Goal: Task Accomplishment & Management: Use online tool/utility

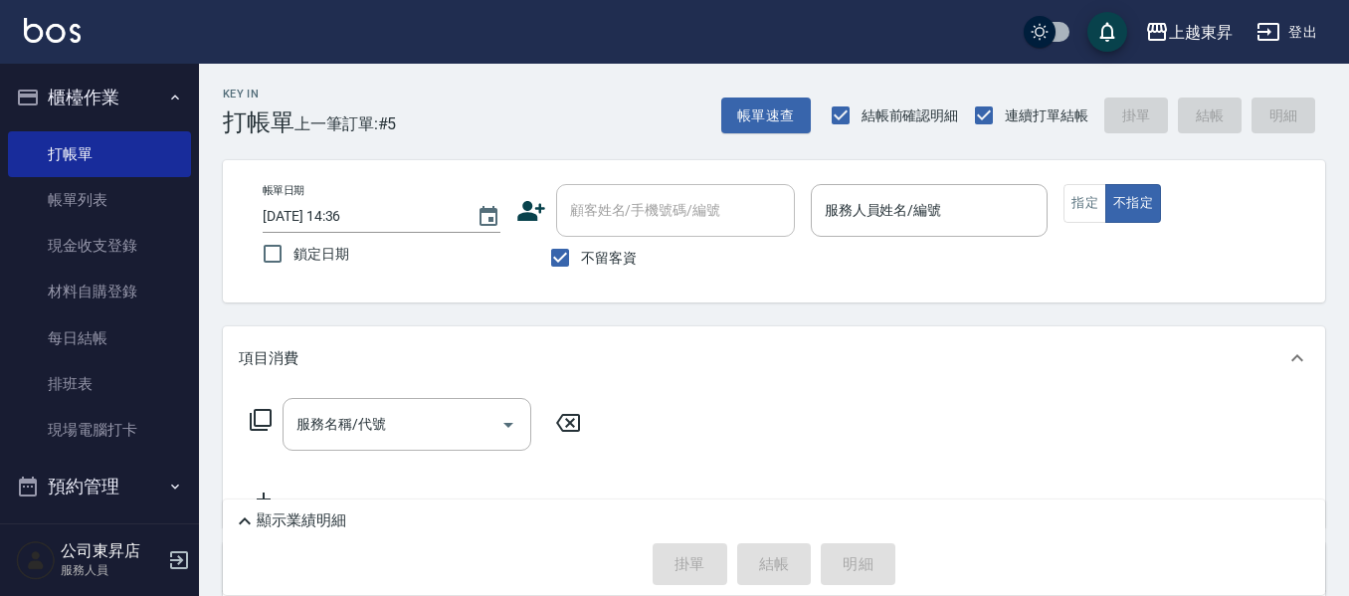
drag, startPoint x: 0, startPoint y: 0, endPoint x: 668, endPoint y: 381, distance: 769.3
click at [668, 381] on div "項目消費" at bounding box center [774, 358] width 1102 height 64
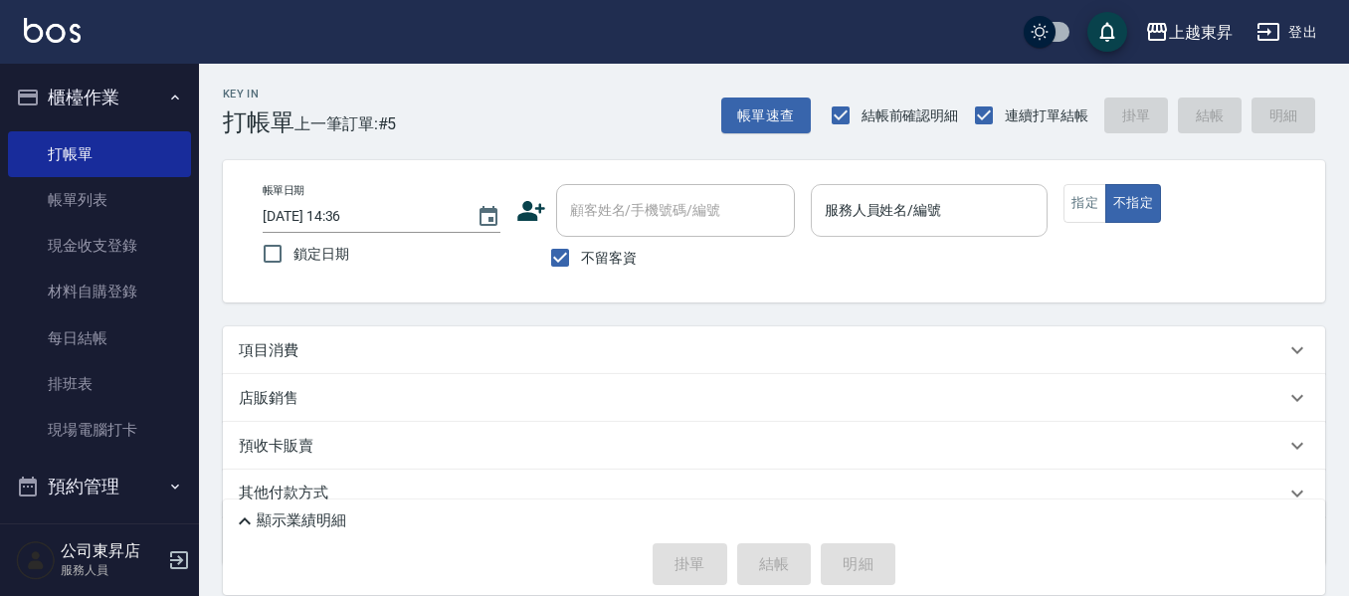
click at [905, 187] on div "服務人員姓名/編號" at bounding box center [930, 210] width 238 height 53
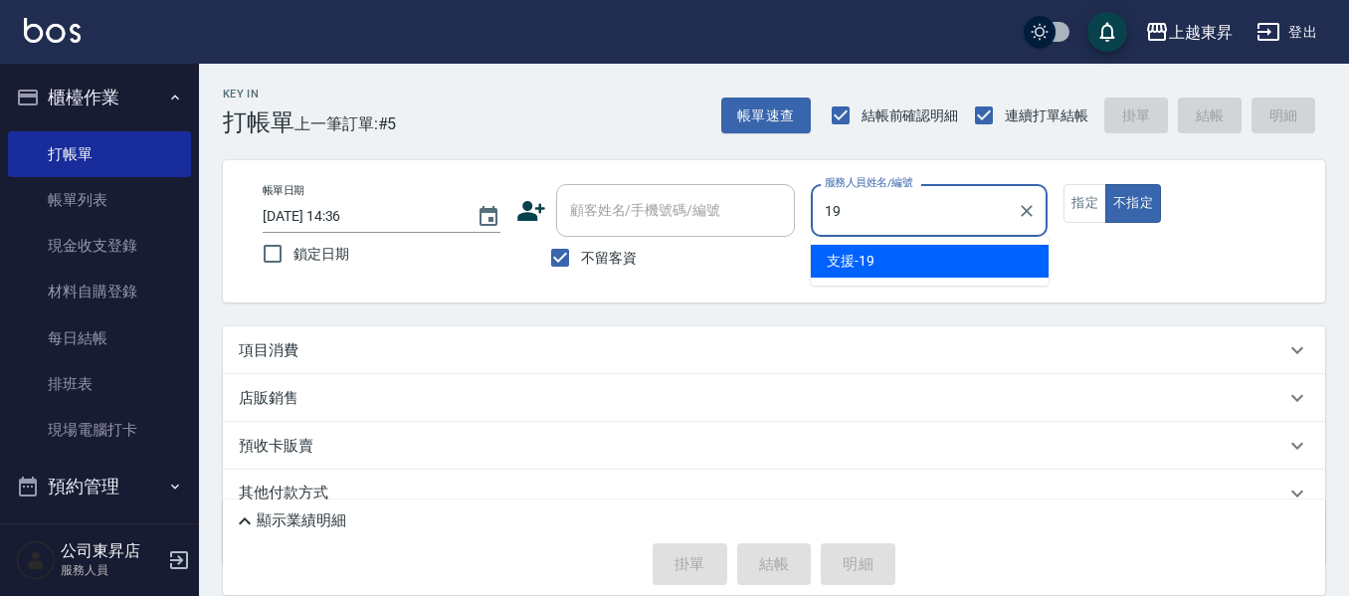
type input "支援-19"
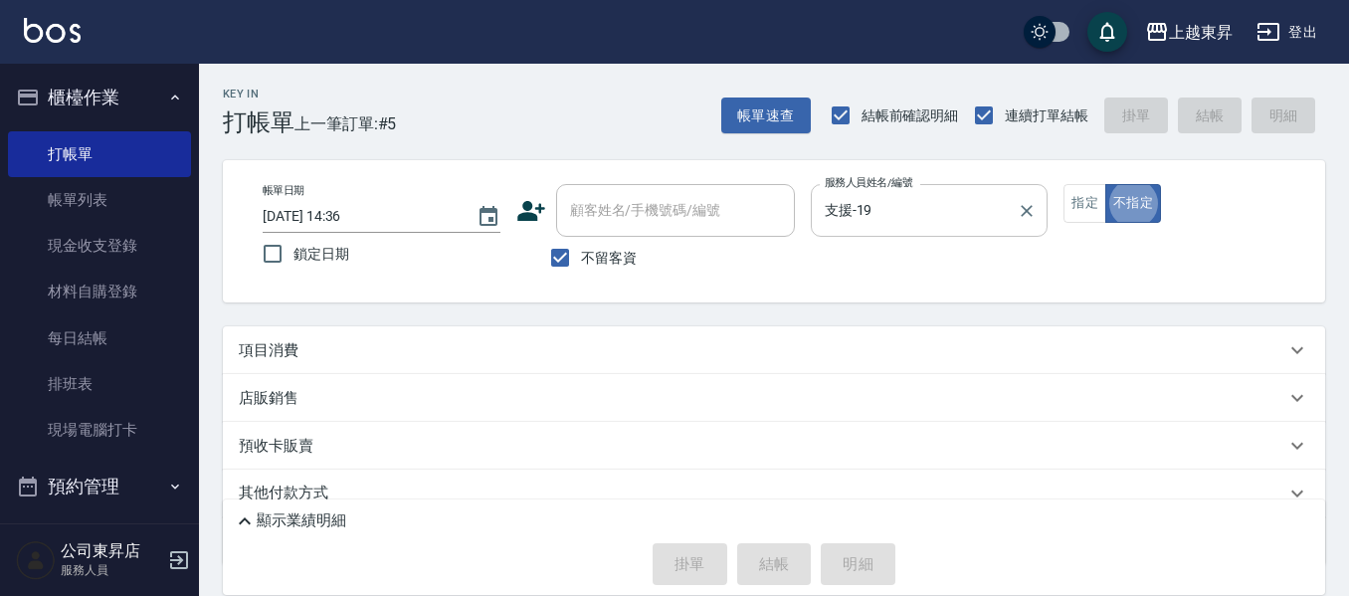
type button "false"
click at [1105, 184] on button "不指定" at bounding box center [1133, 203] width 56 height 39
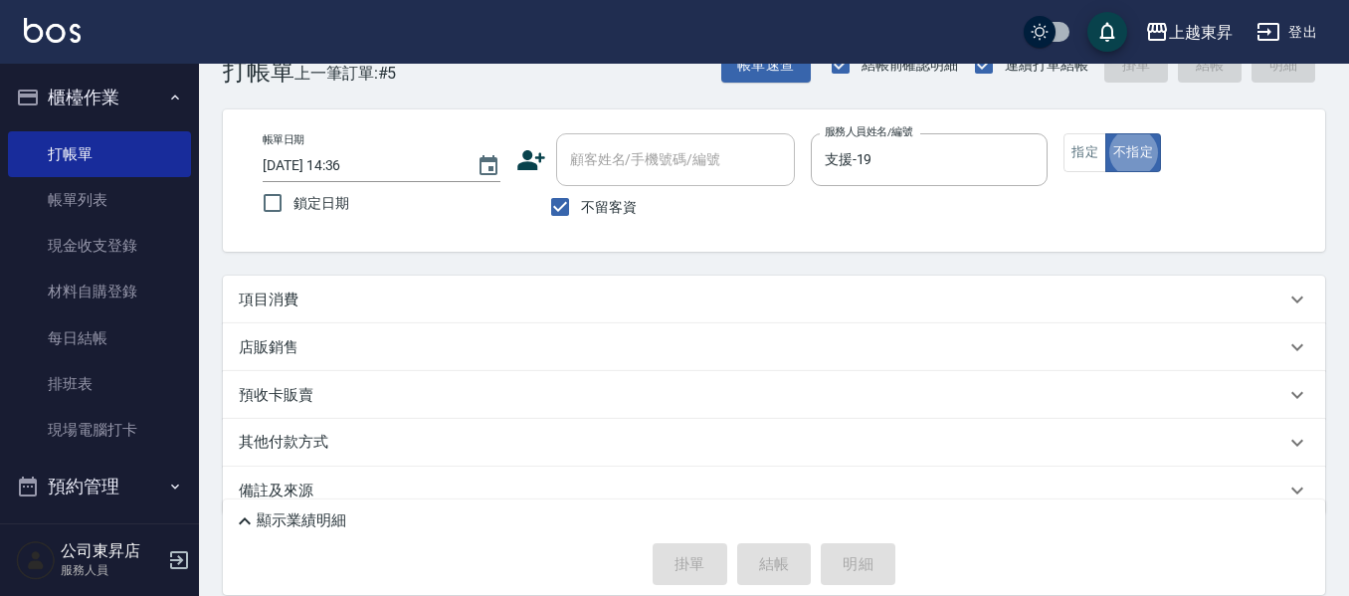
scroll to position [79, 0]
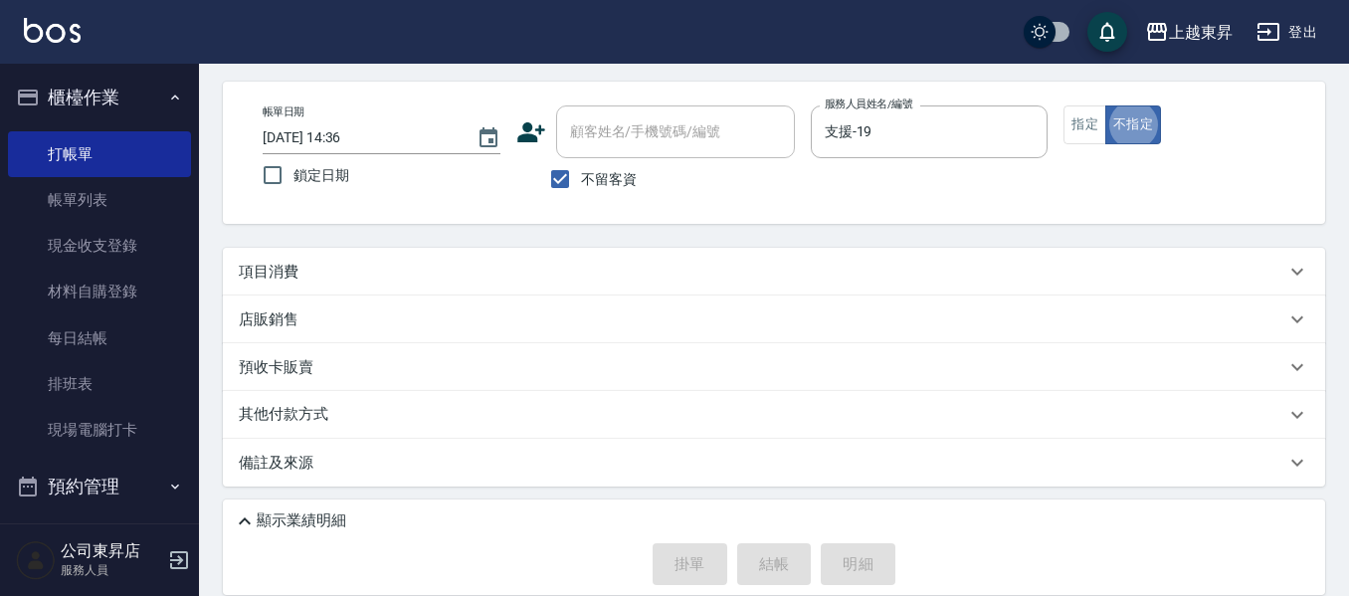
click at [382, 271] on div "項目消費" at bounding box center [762, 272] width 1046 height 21
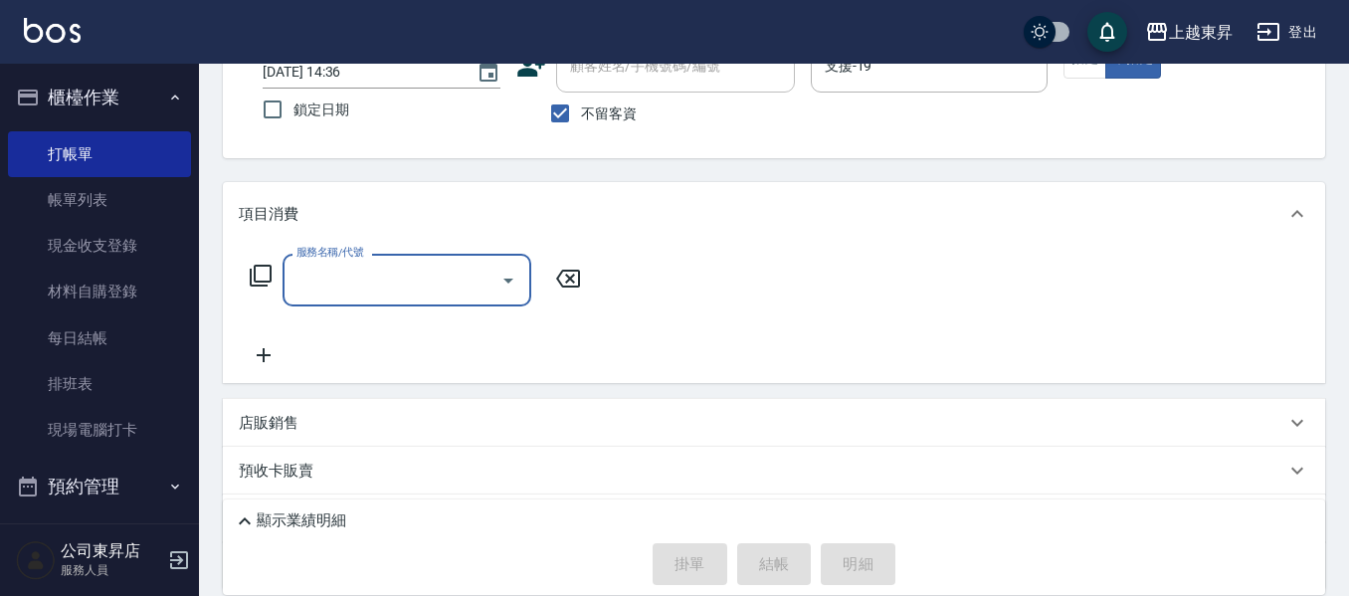
scroll to position [178, 0]
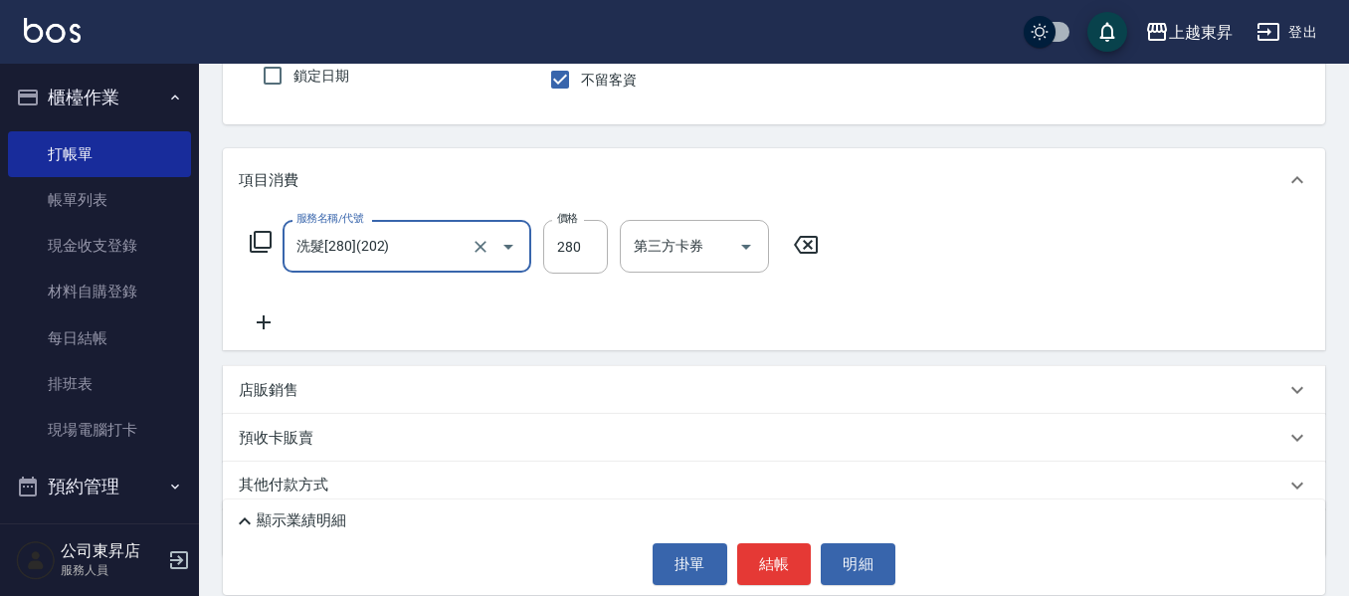
type input "洗髮[280](202)"
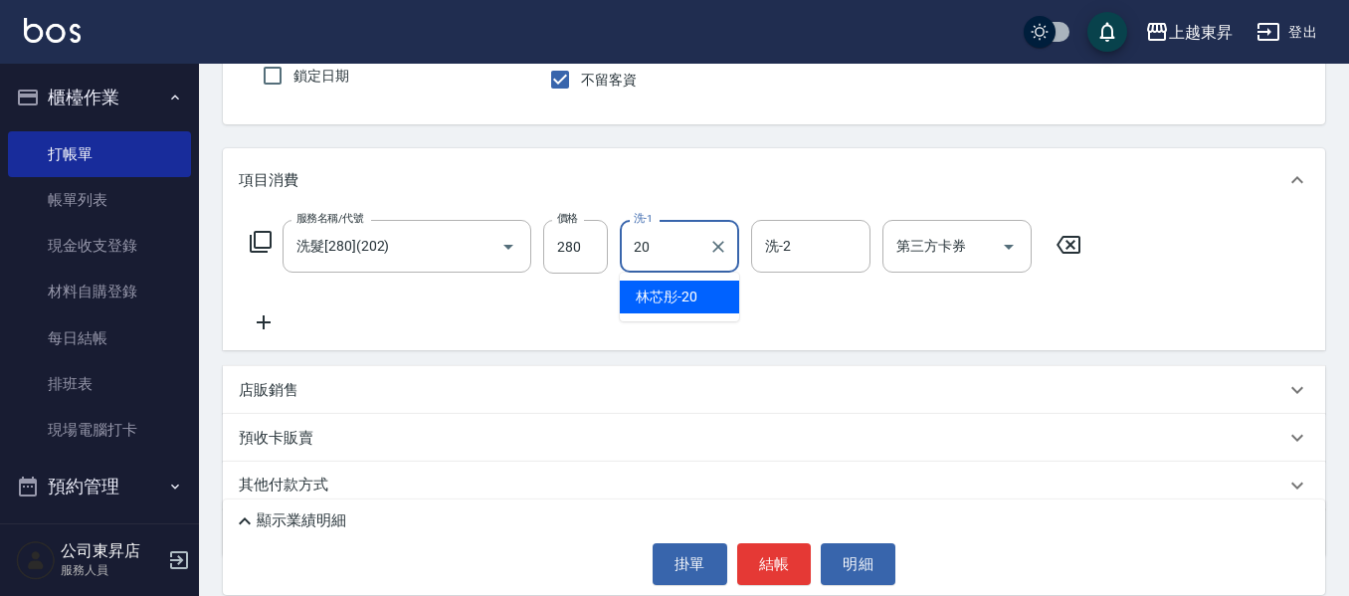
type input "林芯彤-20"
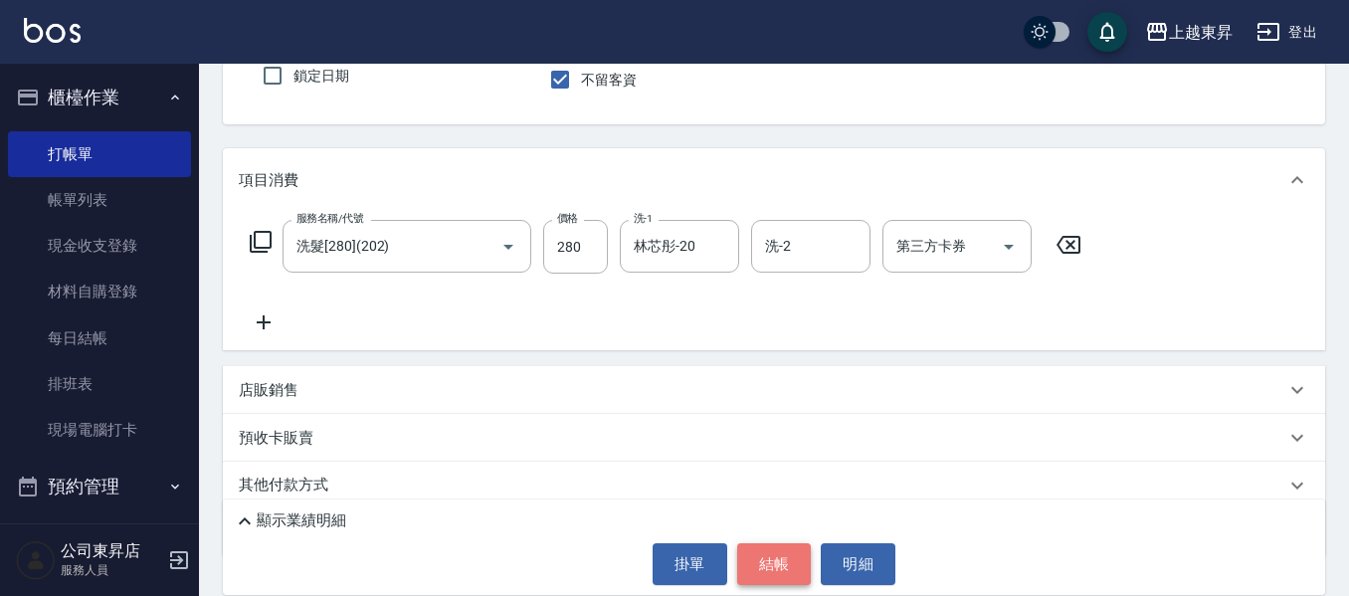
click at [753, 555] on button "結帳" at bounding box center [774, 564] width 75 height 42
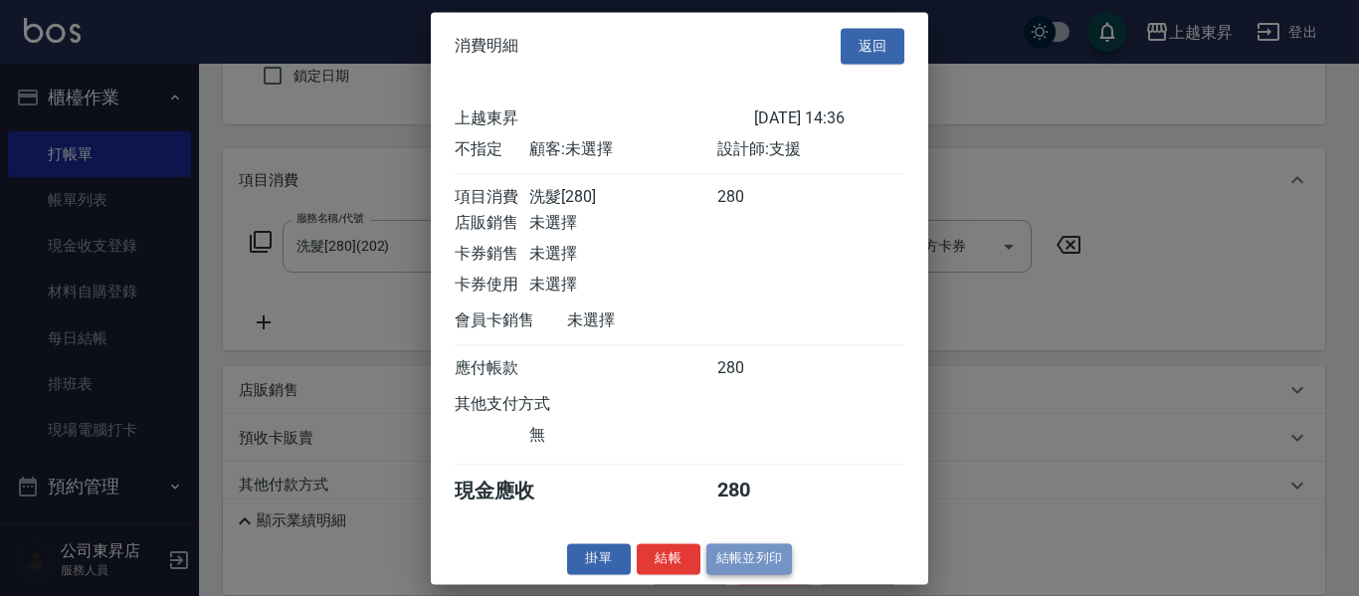
click at [756, 574] on button "結帳並列印" at bounding box center [749, 558] width 87 height 31
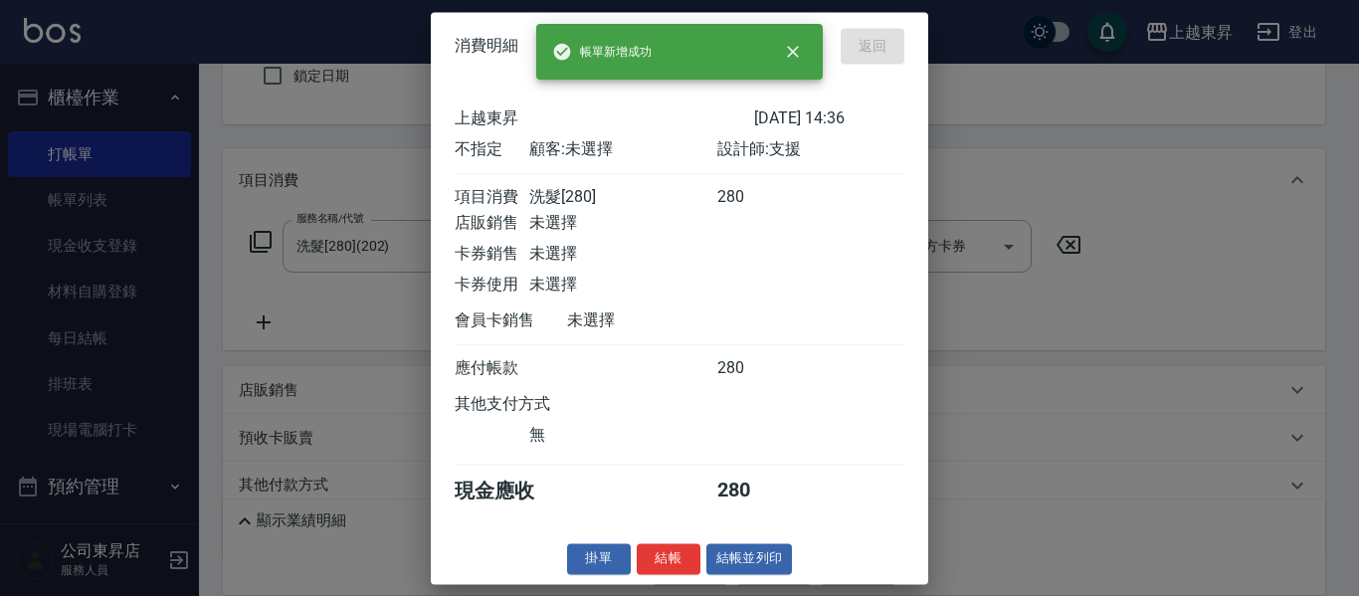
type input "[DATE] 16:24"
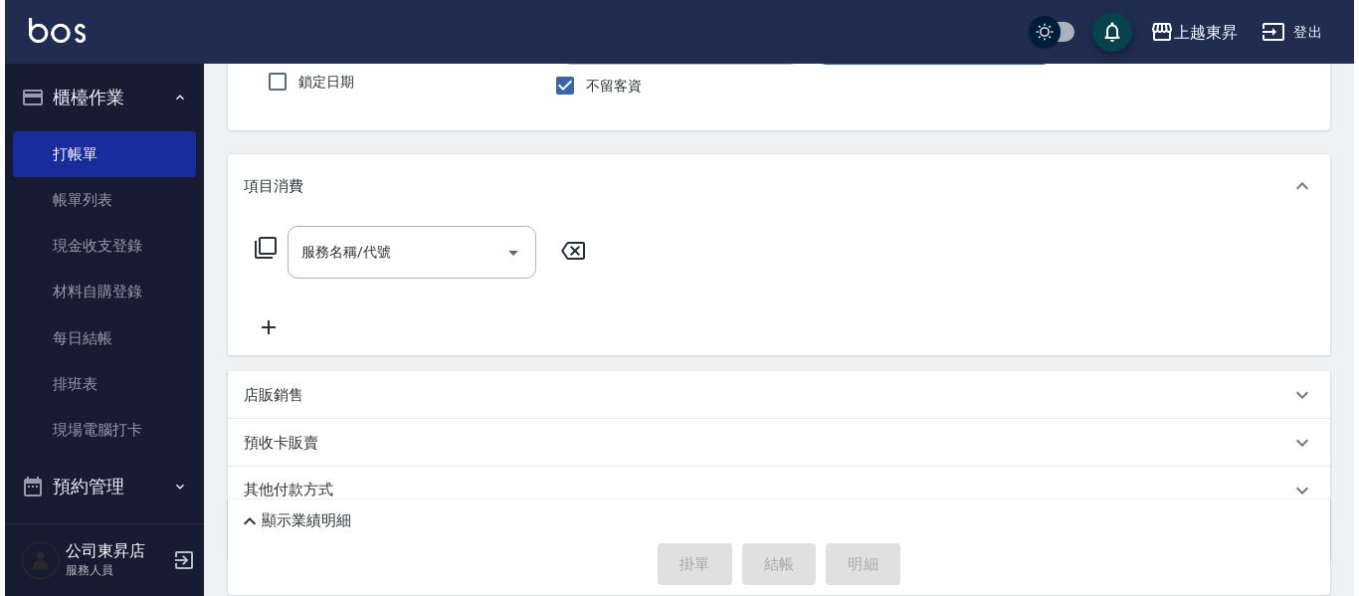
scroll to position [79, 0]
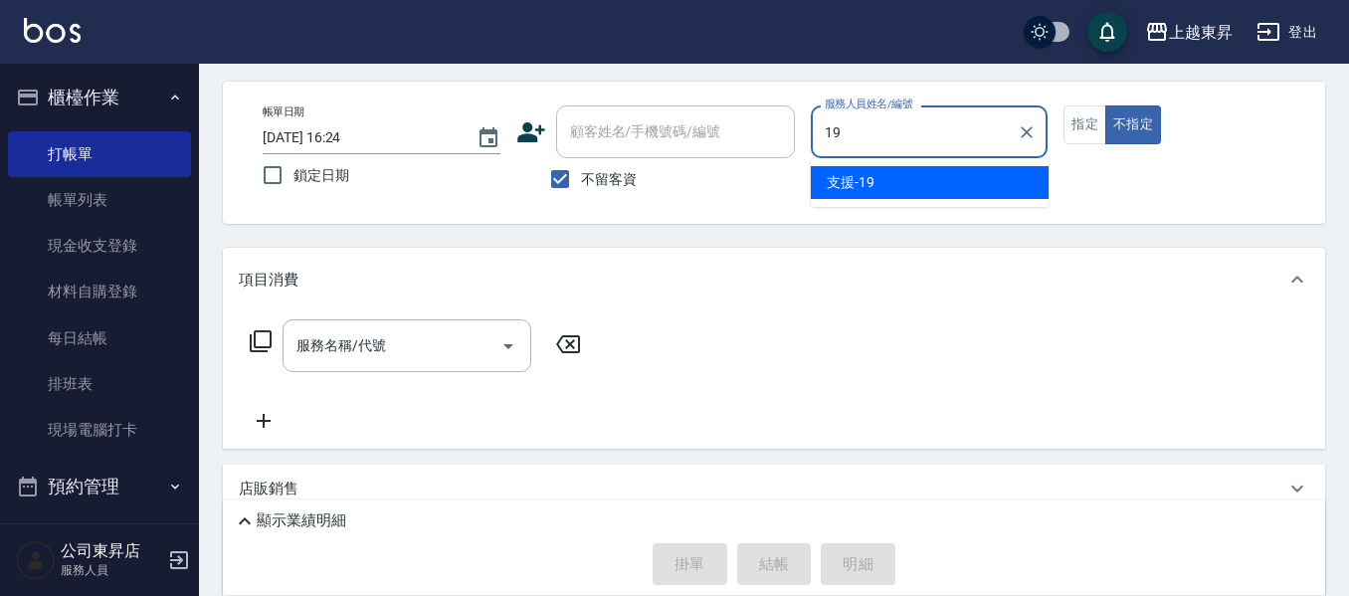
type input "支援-19"
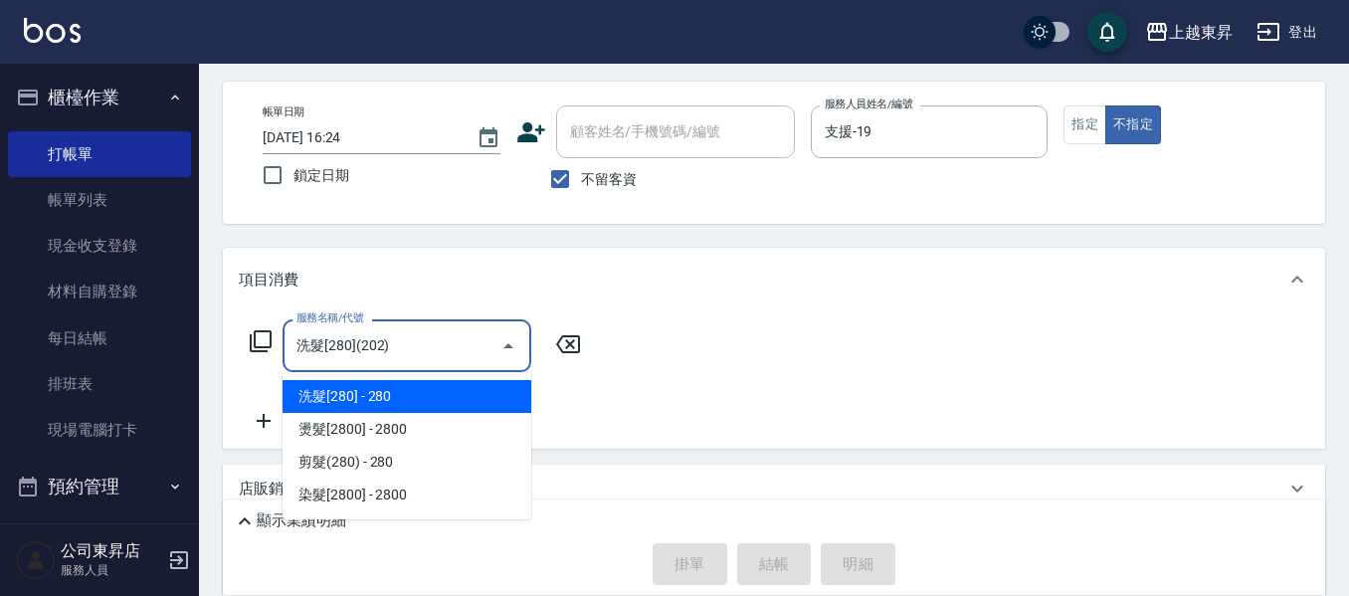
type input "洗髮[280](202)"
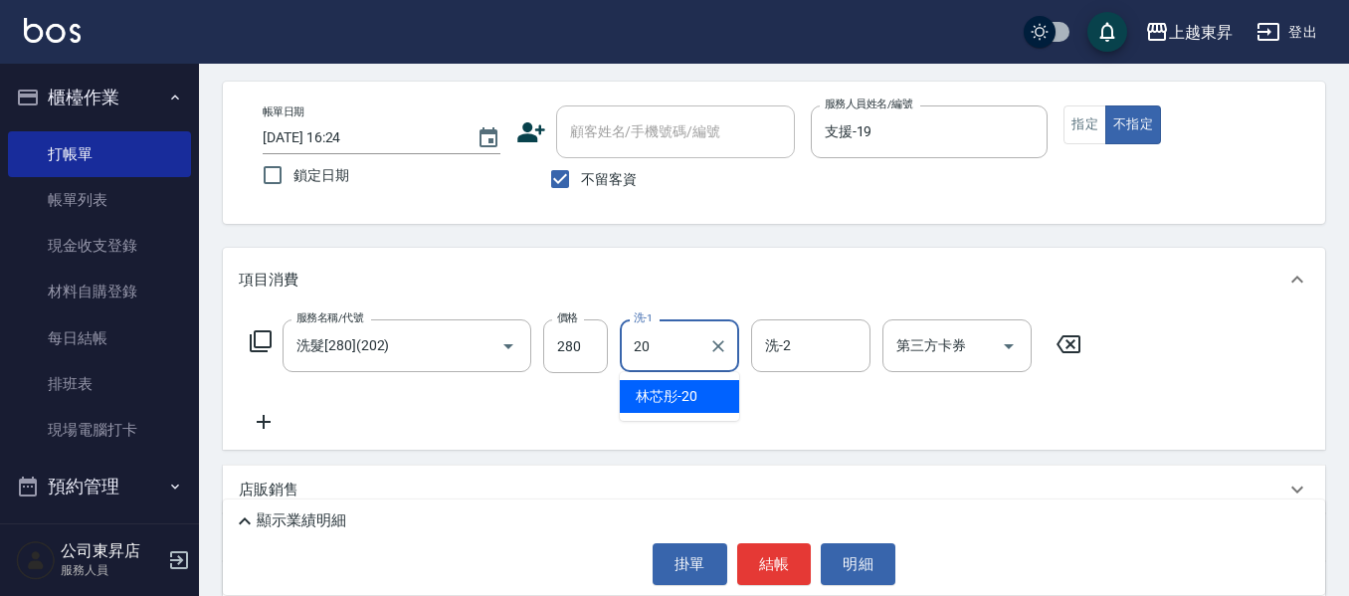
type input "林芯彤-20"
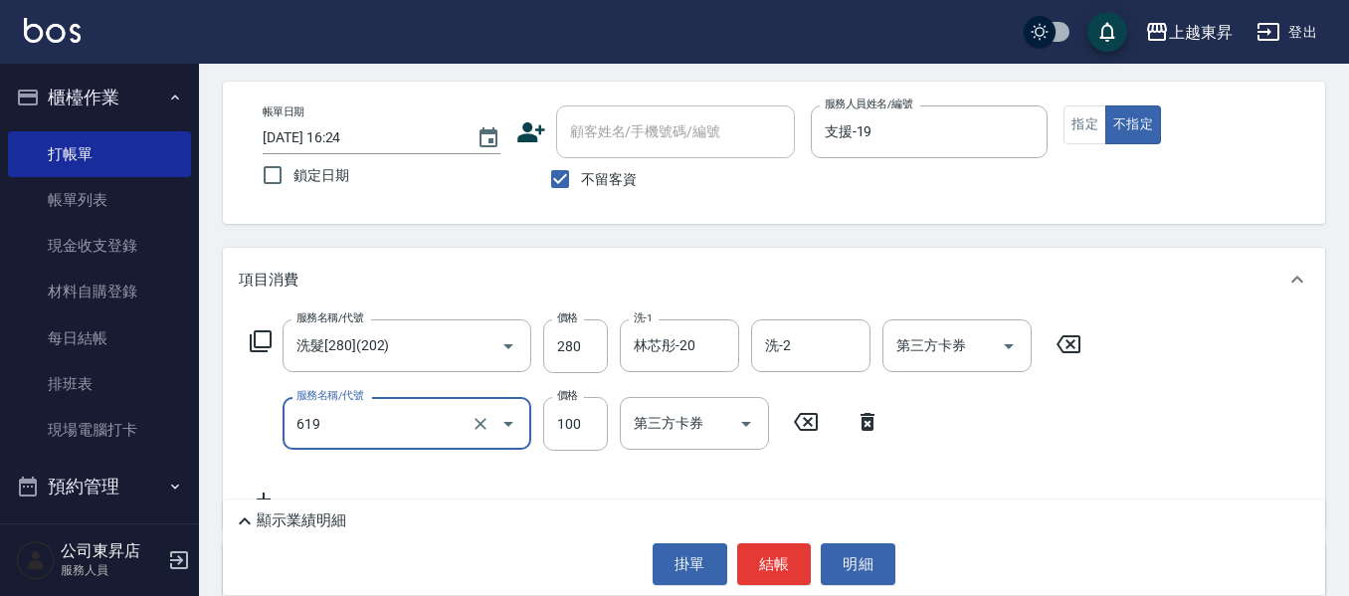
type input "煥彩.玻酸.晶膜.水療(619)"
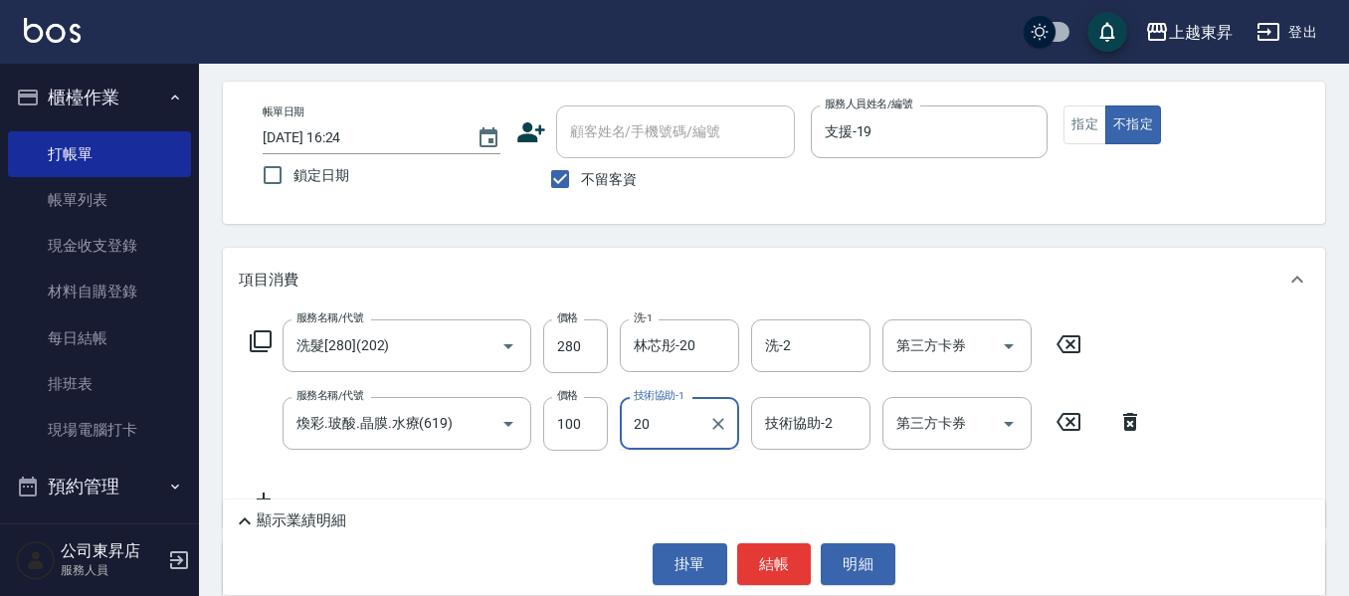
type input "林芯彤-20"
click at [765, 550] on button "結帳" at bounding box center [774, 564] width 75 height 42
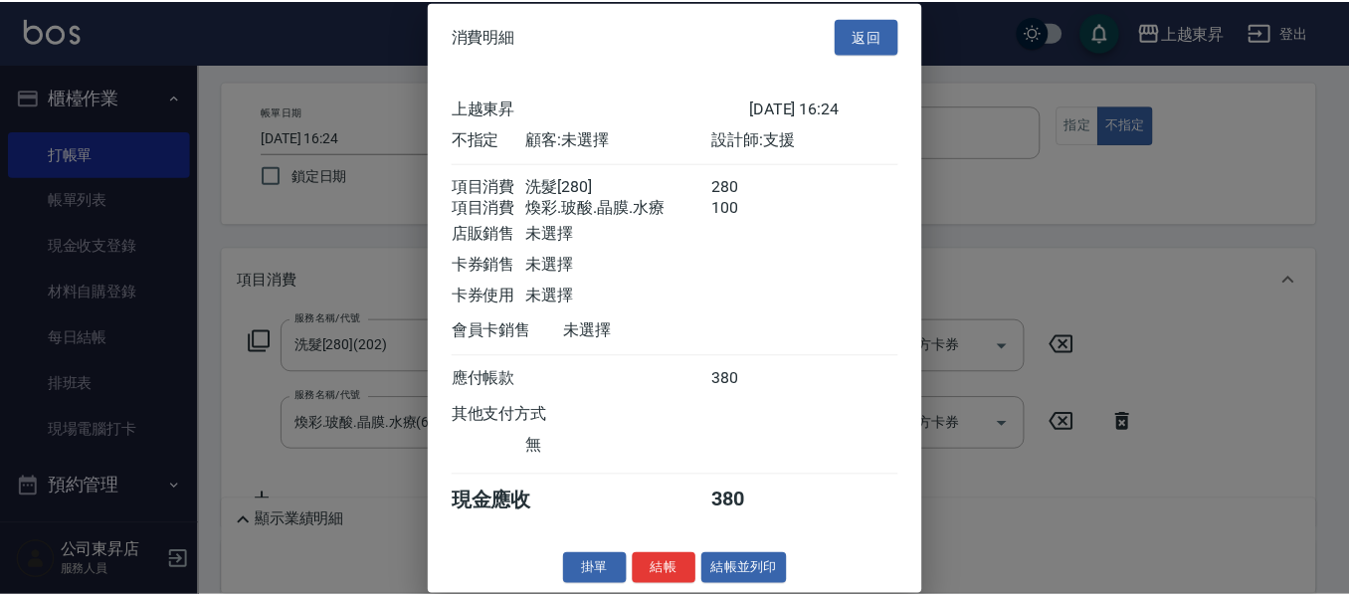
scroll to position [32, 0]
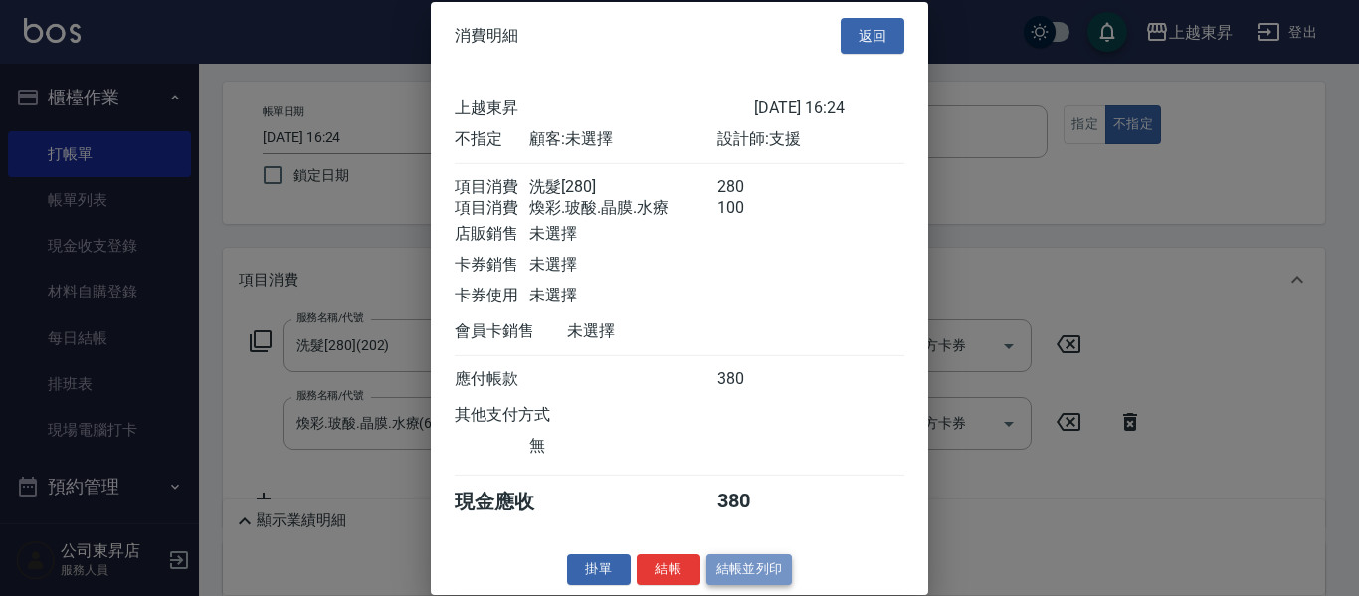
click at [758, 566] on button "結帳並列印" at bounding box center [749, 569] width 87 height 31
